Goal: Transaction & Acquisition: Book appointment/travel/reservation

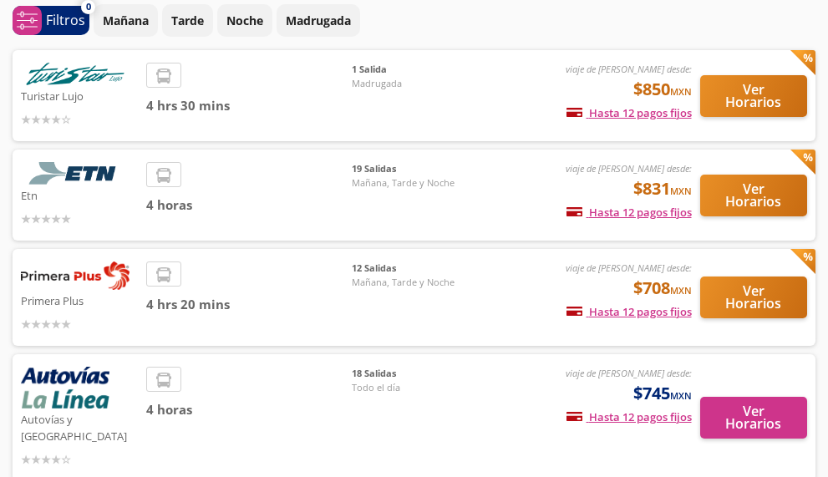
scroll to position [84, 0]
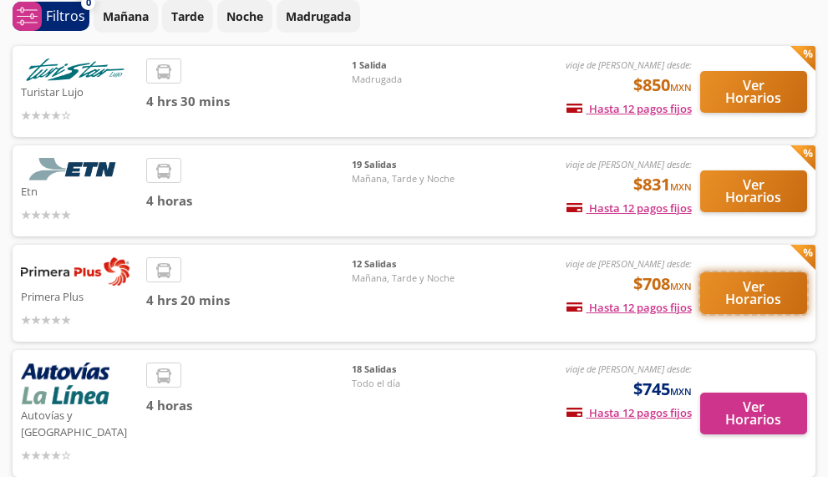
click at [738, 294] on button "Ver Horarios" at bounding box center [754, 294] width 108 height 42
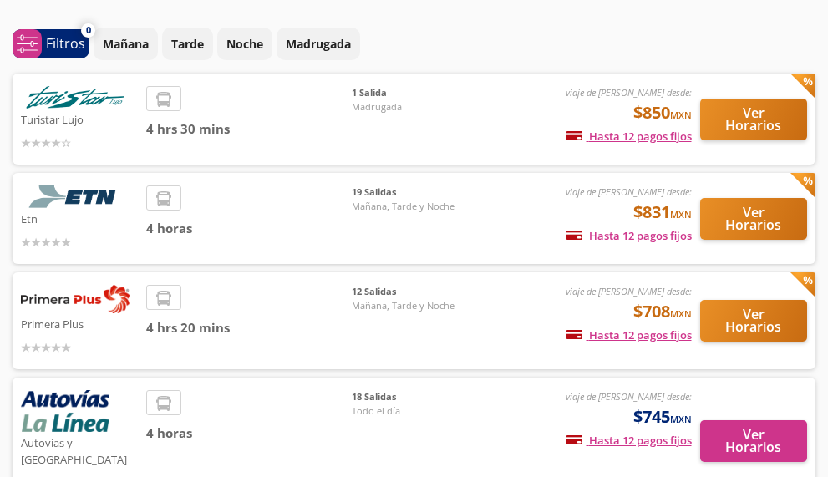
scroll to position [84, 0]
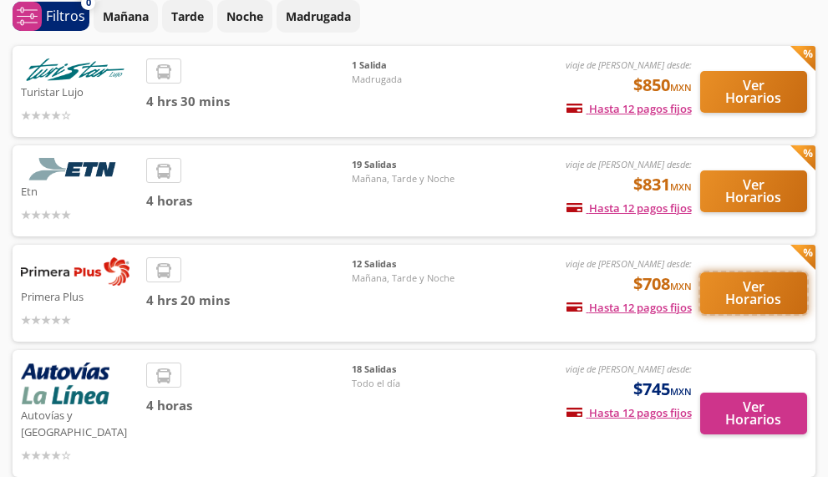
click at [766, 303] on button "Ver Horarios" at bounding box center [754, 294] width 108 height 42
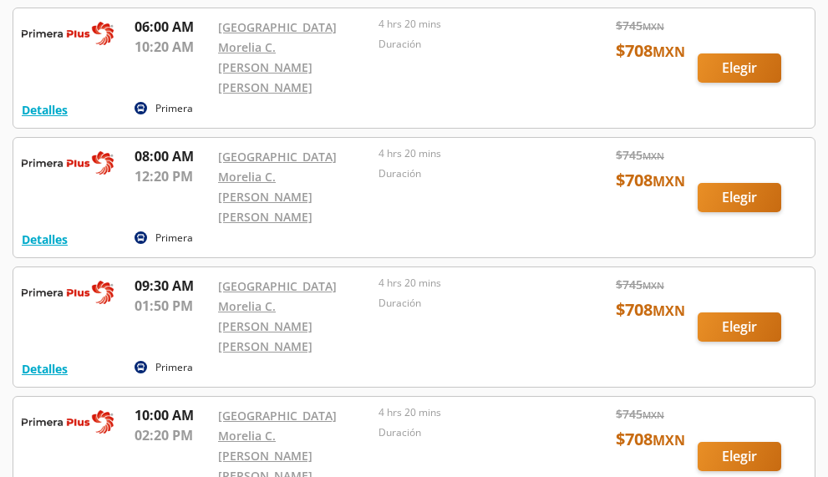
scroll to position [167, 0]
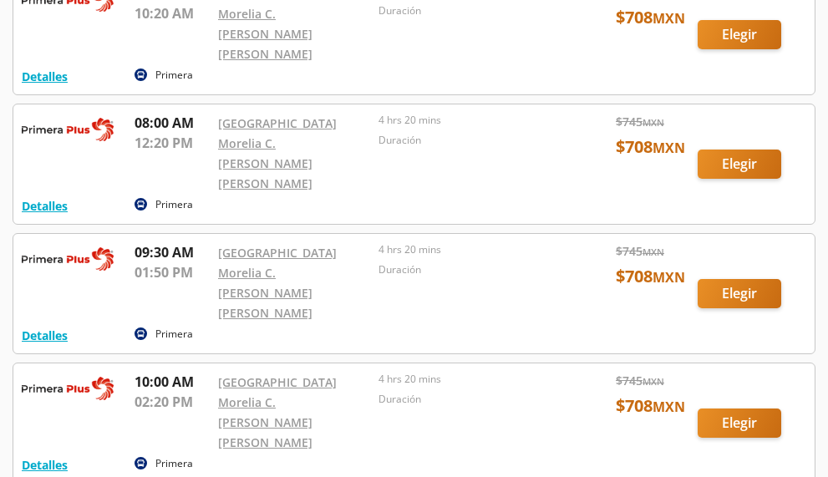
click at [731, 364] on div at bounding box center [414, 424] width 802 height 120
